Goal: Use online tool/utility: Utilize a website feature to perform a specific function

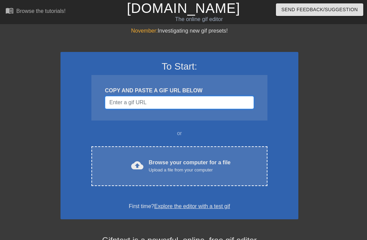
click at [117, 104] on input "Username" at bounding box center [179, 102] width 149 height 13
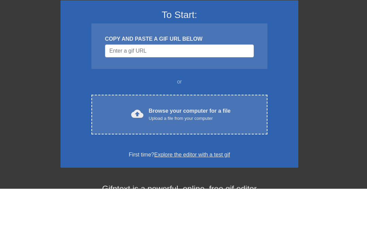
scroll to position [52, 0]
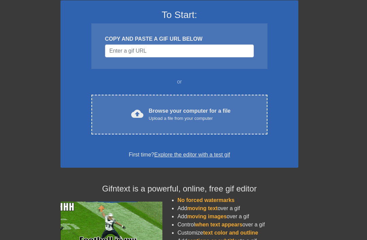
click at [114, 119] on div "cloud_upload Browse your computer for a file Upload a file from your computer" at bounding box center [180, 114] width 148 height 15
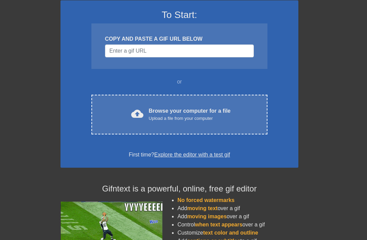
click at [106, 113] on div "cloud_upload Browse your computer for a file Upload a file from your computer" at bounding box center [180, 114] width 148 height 15
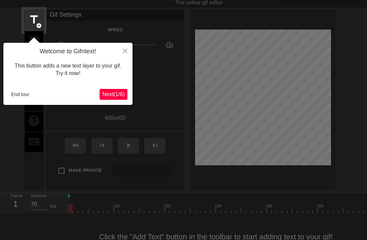
scroll to position [17, 5]
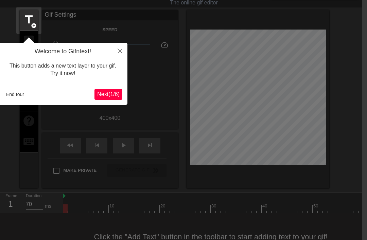
click at [119, 93] on span "Next ( 1 / 6 )" at bounding box center [108, 94] width 22 height 6
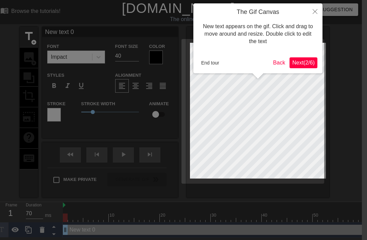
scroll to position [0, 5]
click at [302, 60] on span "Next ( 2 / 6 )" at bounding box center [304, 63] width 22 height 6
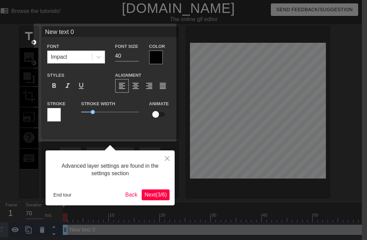
click at [145, 195] on span "Next ( 3 / 6 )" at bounding box center [156, 195] width 22 height 6
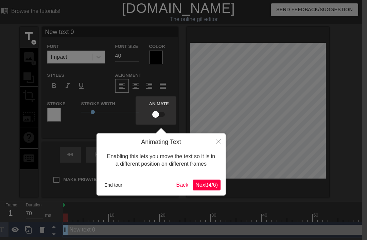
click at [203, 186] on span "Next ( 4 / 6 )" at bounding box center [207, 185] width 22 height 6
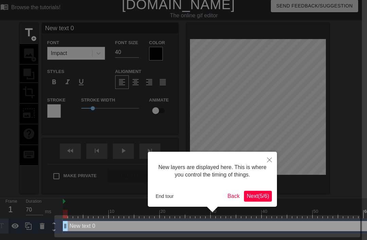
click at [260, 188] on div "New layers are displayed here. This is where you control the timing of things. …" at bounding box center [212, 179] width 129 height 55
click at [257, 196] on span "Next ( 5 / 6 )" at bounding box center [258, 197] width 22 height 6
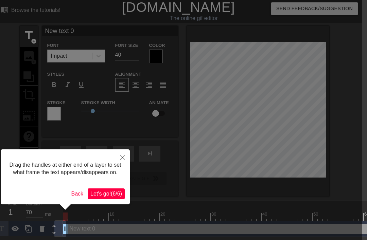
click at [100, 197] on span "Let's go! ( 6 / 6 )" at bounding box center [106, 194] width 32 height 6
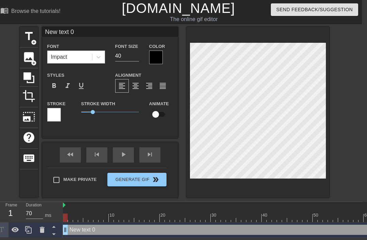
scroll to position [0, 5]
click at [30, 59] on span "image" at bounding box center [28, 57] width 13 height 13
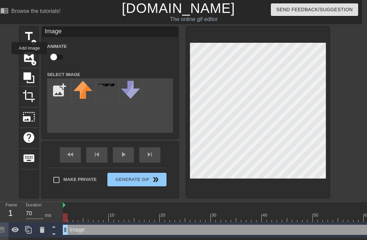
click at [32, 59] on span "image" at bounding box center [28, 57] width 13 height 13
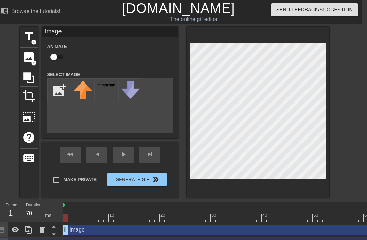
click at [58, 81] on input "file" at bounding box center [59, 90] width 23 height 23
type input "C:\fakepath\IMG_1488.png"
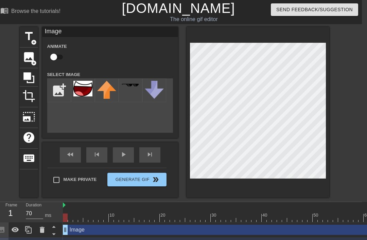
click at [79, 88] on img at bounding box center [82, 89] width 19 height 16
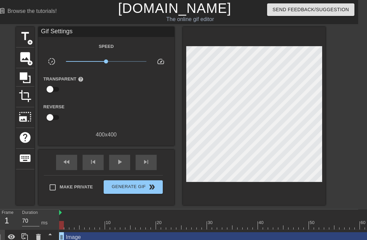
scroll to position [0, 6]
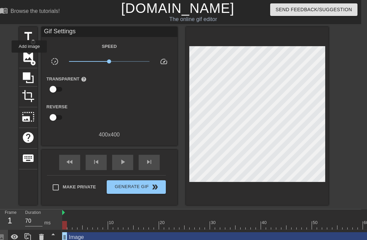
click at [30, 57] on span "image" at bounding box center [28, 57] width 13 height 13
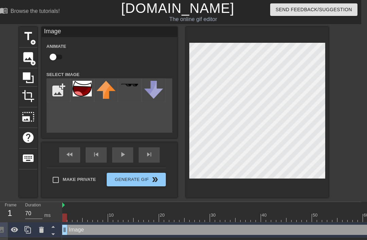
click at [86, 95] on img at bounding box center [82, 89] width 19 height 16
